Goal: Find specific page/section: Locate a particular part of the current website

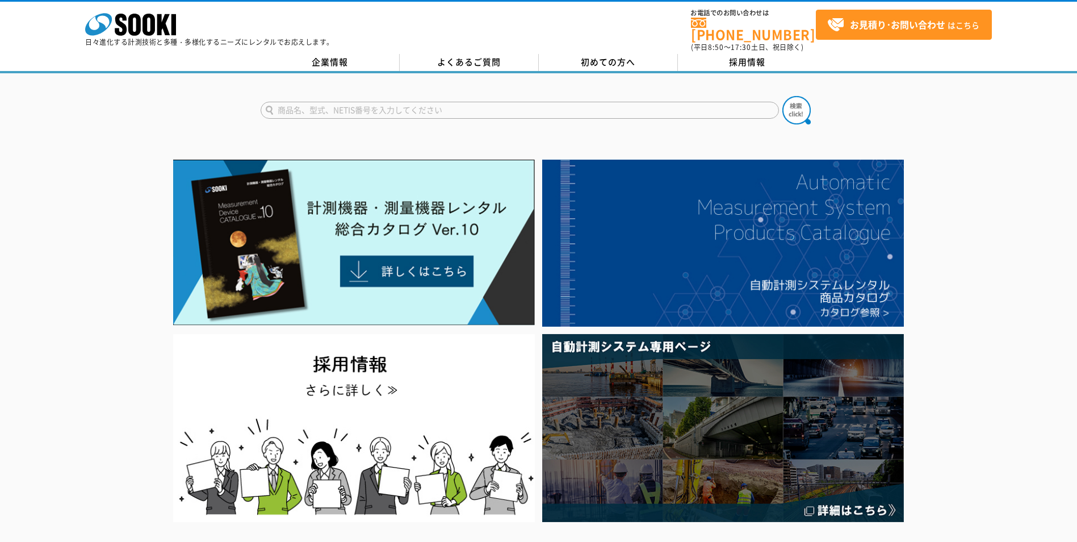
click at [630, 103] on input "text" at bounding box center [520, 110] width 518 height 17
type input "SCR-1800LC"
click at [795, 105] on img at bounding box center [796, 110] width 28 height 28
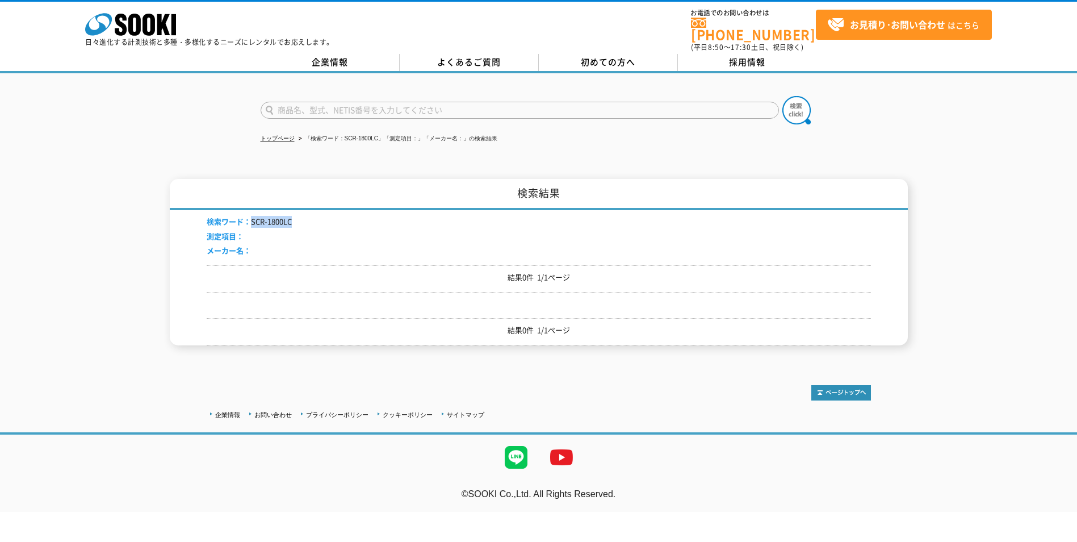
drag, startPoint x: 249, startPoint y: 213, endPoint x: 292, endPoint y: 216, distance: 43.3
click at [292, 216] on div "検索ワード： SCR-1800LC 測定項目： メーカー名：" at bounding box center [539, 237] width 664 height 55
drag, startPoint x: 292, startPoint y: 216, endPoint x: 284, endPoint y: 214, distance: 8.3
